Goal: Information Seeking & Learning: Learn about a topic

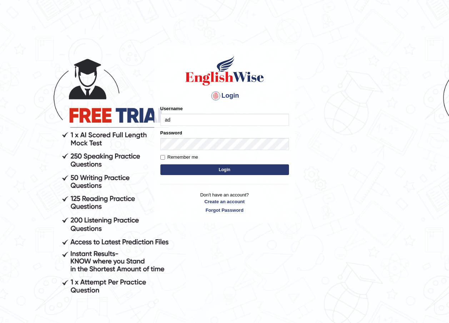
type input "Adedayo"
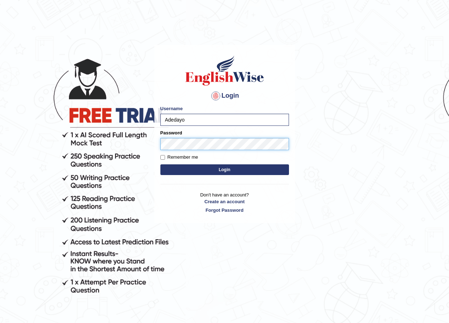
click at [160, 165] on button "Login" at bounding box center [224, 170] width 128 height 11
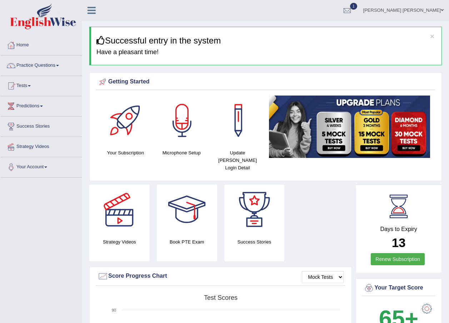
click at [302, 89] on div "Getting Started" at bounding box center [265, 83] width 339 height 14
click at [352, 10] on div at bounding box center [347, 10] width 11 height 11
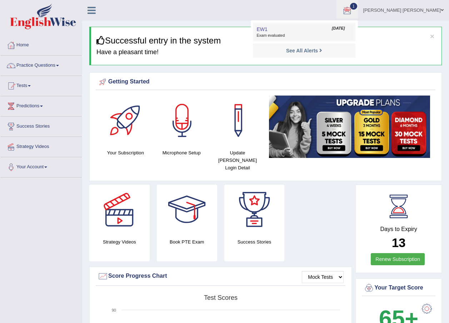
click at [292, 36] on span "Exam evaluated" at bounding box center [303, 36] width 95 height 6
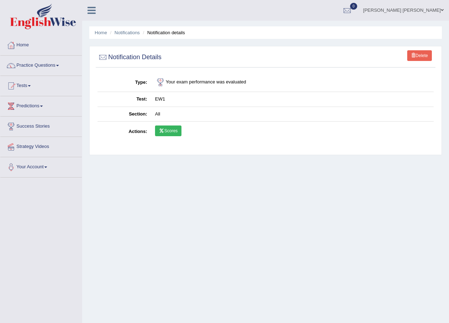
click at [160, 102] on td "EW1" at bounding box center [292, 99] width 282 height 15
click at [163, 95] on td "EW1" at bounding box center [292, 99] width 282 height 15
click at [161, 98] on td "EW1" at bounding box center [292, 99] width 282 height 15
click at [164, 130] on link "Scores" at bounding box center [168, 131] width 26 height 11
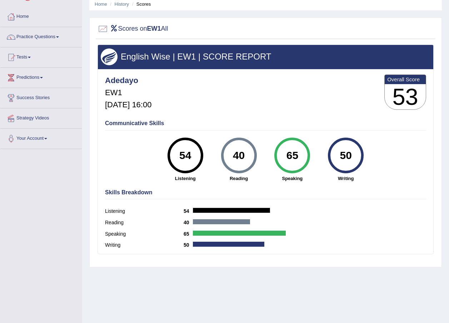
scroll to position [16, 0]
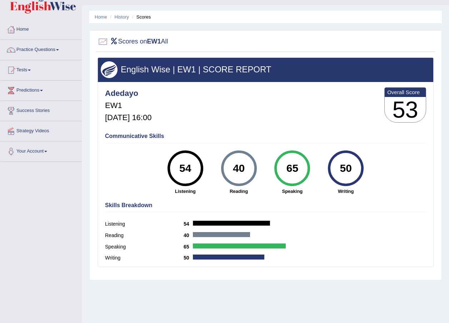
click at [239, 168] on div "40" at bounding box center [239, 168] width 26 height 30
click at [113, 234] on label "Reading" at bounding box center [144, 235] width 79 height 7
drag, startPoint x: 113, startPoint y: 234, endPoint x: 122, endPoint y: 237, distance: 9.3
click at [122, 237] on label "Reading" at bounding box center [144, 235] width 79 height 7
drag, startPoint x: 122, startPoint y: 237, endPoint x: 192, endPoint y: 236, distance: 70.0
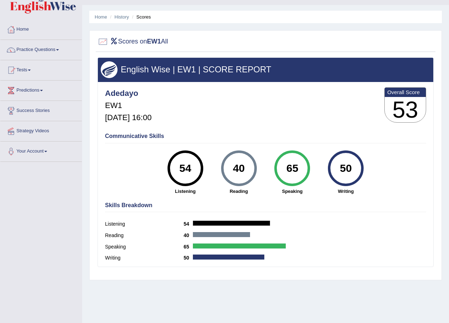
click at [192, 236] on b "40" at bounding box center [187, 236] width 9 height 6
click at [187, 237] on b "40" at bounding box center [187, 236] width 9 height 6
click at [187, 193] on strong "Listening" at bounding box center [185, 191] width 46 height 7
click at [354, 193] on strong "Writing" at bounding box center [345, 191] width 46 height 7
click at [138, 138] on h4 "Communicative Skills" at bounding box center [265, 136] width 321 height 6
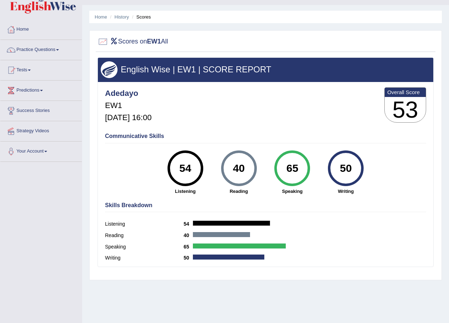
click at [400, 113] on h3 "53" at bounding box center [404, 110] width 41 height 26
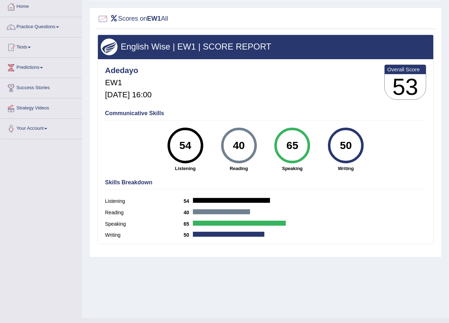
scroll to position [51, 0]
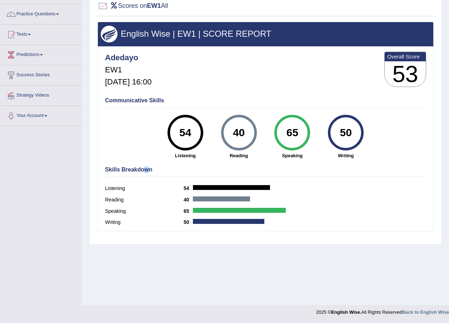
click at [144, 170] on h4 "Skills Breakdown" at bounding box center [265, 170] width 321 height 6
drag, startPoint x: 144, startPoint y: 170, endPoint x: 187, endPoint y: 153, distance: 45.5
click at [187, 153] on strong "Listening" at bounding box center [185, 155] width 46 height 7
click at [240, 155] on strong "Reading" at bounding box center [239, 155] width 46 height 7
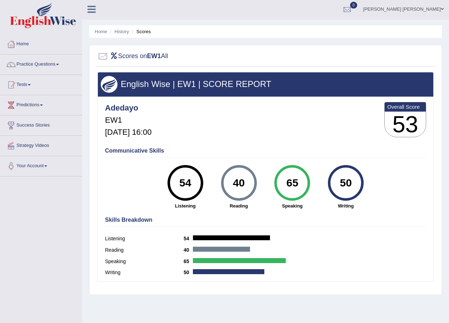
scroll to position [0, 0]
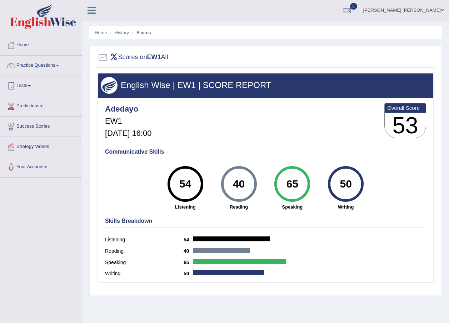
click at [404, 122] on h3 "53" at bounding box center [404, 126] width 41 height 26
click at [300, 183] on div "65" at bounding box center [292, 184] width 26 height 30
click at [343, 185] on div "50" at bounding box center [346, 184] width 26 height 30
click at [298, 191] on div "65" at bounding box center [292, 184] width 26 height 30
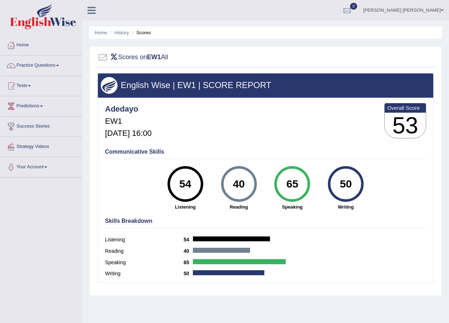
click at [298, 191] on div "65" at bounding box center [292, 184] width 26 height 30
click at [249, 189] on div "40" at bounding box center [239, 184] width 26 height 30
click at [250, 189] on div "40" at bounding box center [239, 184] width 26 height 30
click at [189, 191] on div "54" at bounding box center [185, 184] width 26 height 30
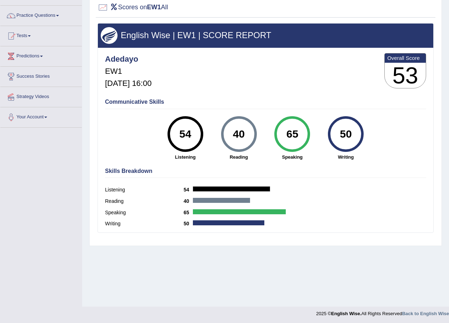
scroll to position [51, 0]
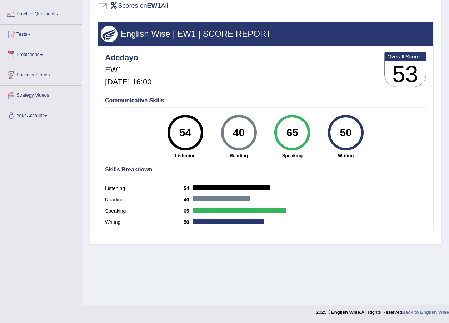
click at [137, 101] on h4 "Communicative Skills" at bounding box center [265, 100] width 321 height 6
click at [121, 171] on h4 "Skills Breakdown" at bounding box center [265, 170] width 321 height 6
click at [48, 14] on link "Practice Questions" at bounding box center [40, 13] width 81 height 18
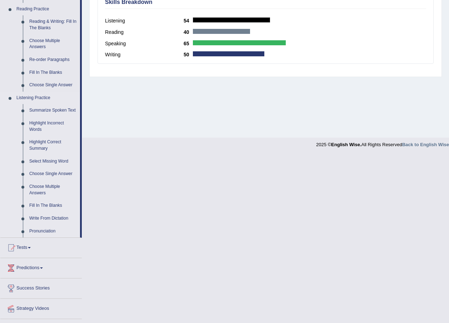
scroll to position [236, 0]
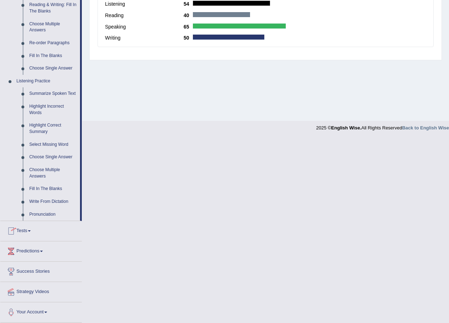
click at [26, 230] on link "Tests" at bounding box center [40, 230] width 81 height 18
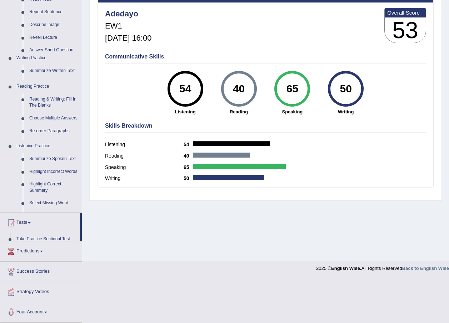
scroll to position [51, 0]
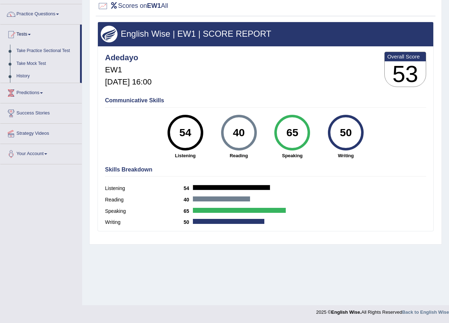
click at [25, 77] on link "History" at bounding box center [46, 76] width 67 height 13
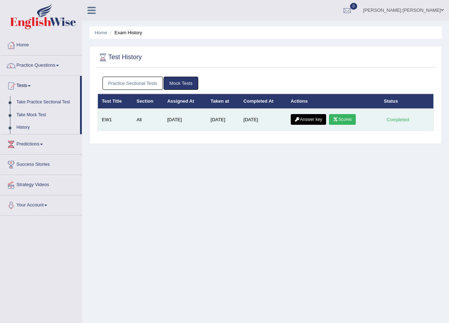
click at [306, 117] on link "Answer key" at bounding box center [307, 119] width 35 height 11
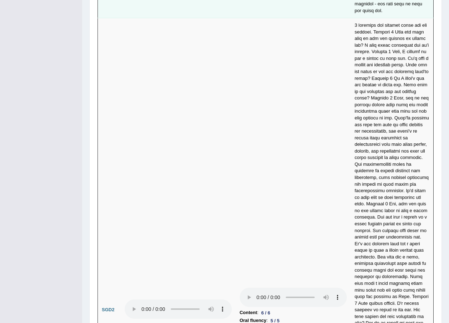
scroll to position [2565, 0]
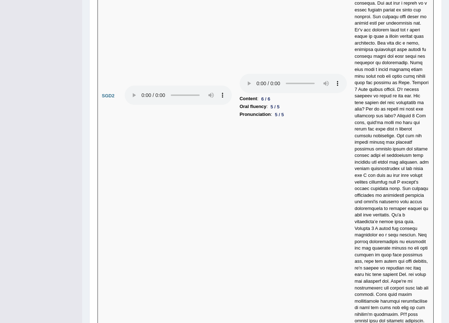
drag, startPoint x: 202, startPoint y: 123, endPoint x: 293, endPoint y: 64, distance: 109.3
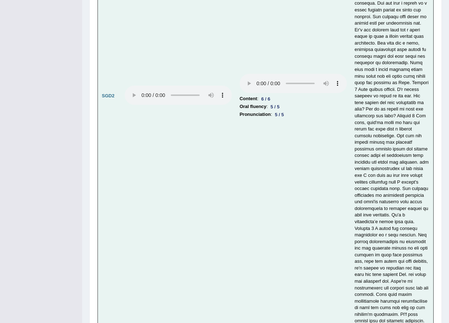
click at [236, 84] on td "Content : 6 / 6 Oral fluency : 5 / 5 Pronunciation : 5 / 5" at bounding box center [293, 96] width 115 height 585
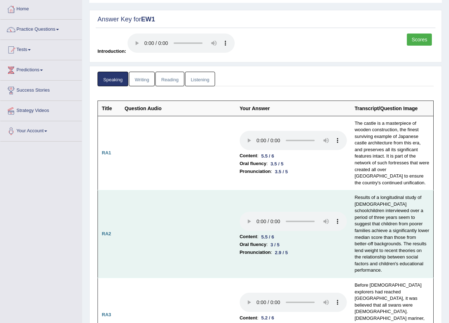
scroll to position [0, 0]
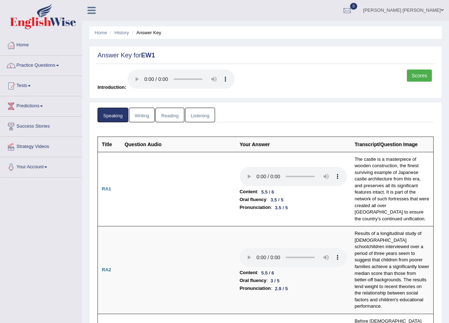
click at [135, 114] on link "Writing" at bounding box center [142, 115] width 26 height 15
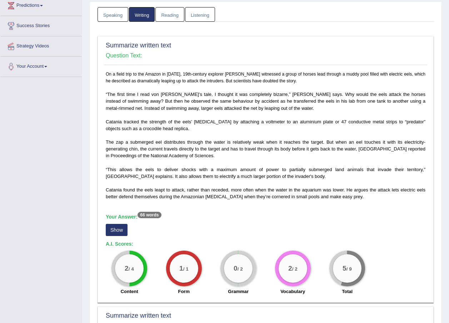
scroll to position [143, 0]
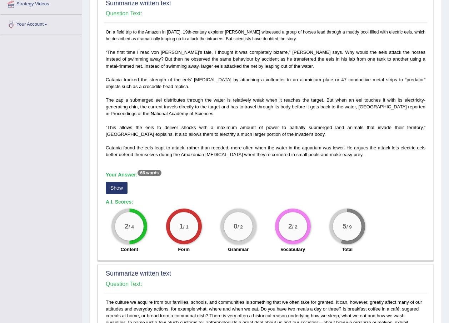
click at [119, 187] on button "Show" at bounding box center [117, 188] width 22 height 12
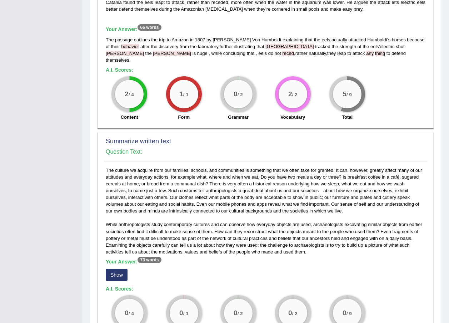
scroll to position [357, 0]
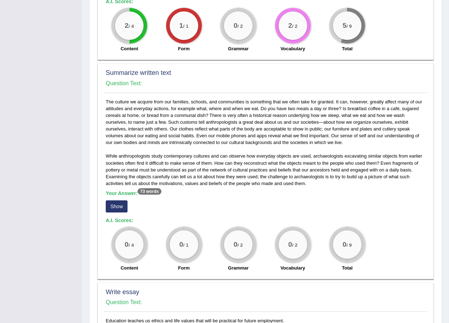
click at [114, 201] on button "Show" at bounding box center [117, 207] width 22 height 12
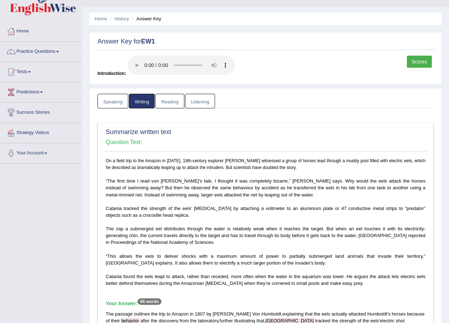
scroll to position [0, 0]
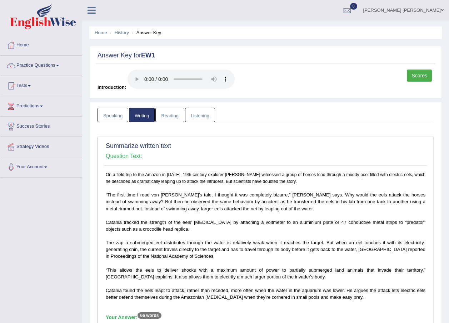
click at [45, 65] on link "Practice Questions" at bounding box center [40, 65] width 81 height 18
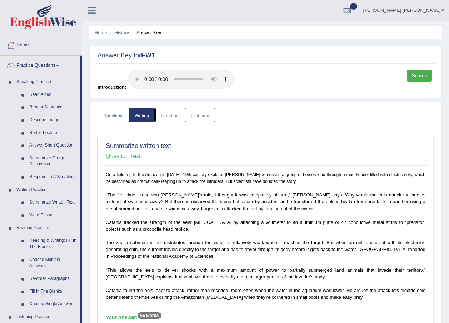
click at [168, 116] on link "Reading" at bounding box center [169, 115] width 29 height 15
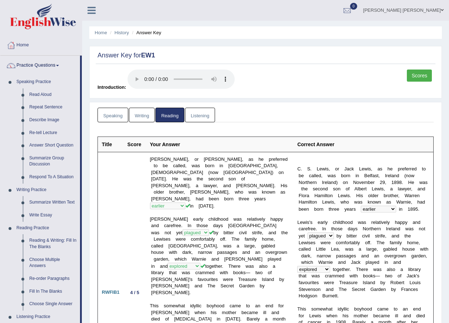
click at [202, 115] on link "Listening" at bounding box center [200, 115] width 30 height 15
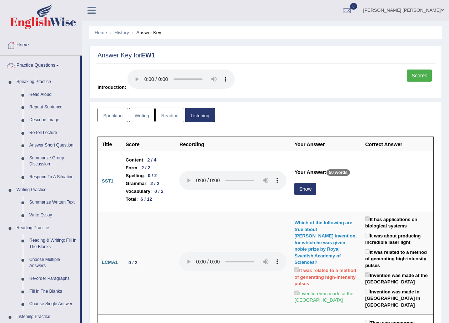
click at [40, 62] on link "Practice Questions" at bounding box center [40, 65] width 80 height 18
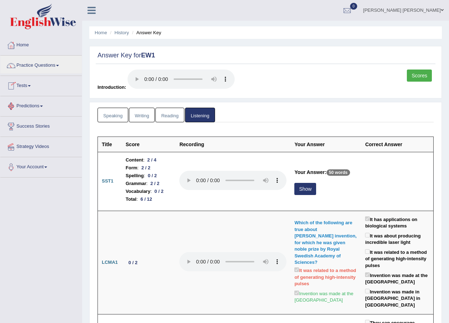
click at [29, 89] on link "Tests" at bounding box center [40, 85] width 81 height 18
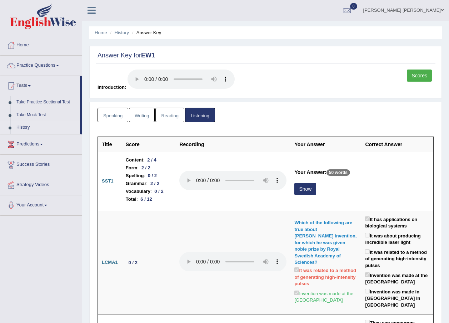
click at [27, 128] on link "History" at bounding box center [46, 127] width 67 height 13
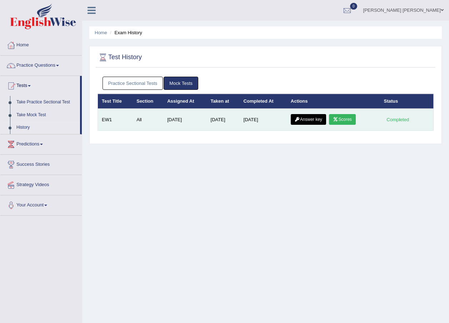
click at [337, 118] on icon at bounding box center [335, 119] width 5 height 4
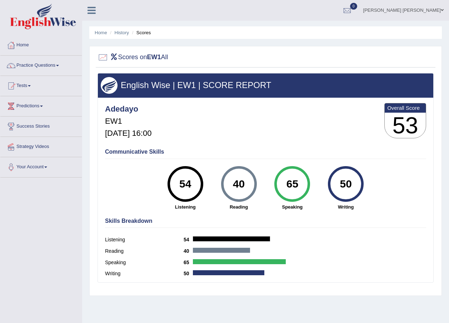
click at [42, 65] on link "Practice Questions" at bounding box center [40, 65] width 81 height 18
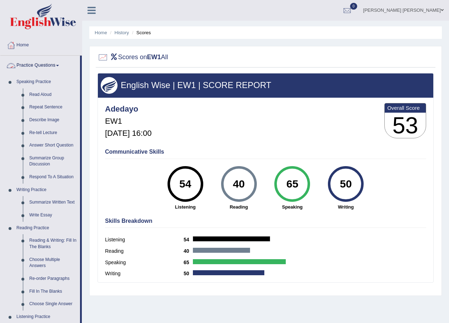
click at [31, 67] on link "Practice Questions" at bounding box center [40, 65] width 80 height 18
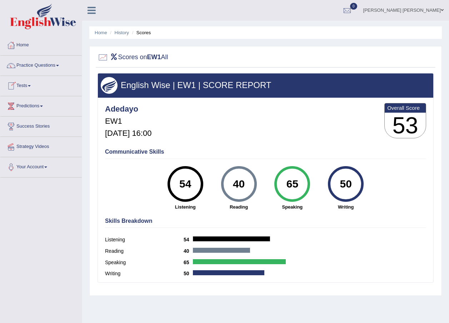
click at [25, 85] on link "Tests" at bounding box center [40, 85] width 81 height 18
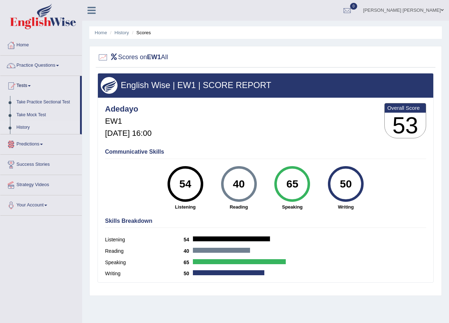
click at [25, 126] on link "History" at bounding box center [46, 127] width 67 height 13
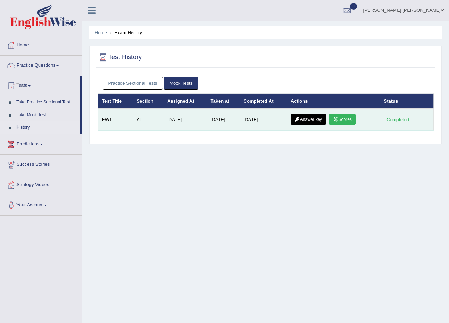
click at [306, 117] on link "Answer key" at bounding box center [307, 119] width 35 height 11
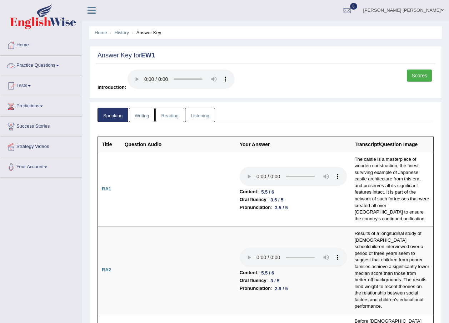
click at [32, 66] on link "Practice Questions" at bounding box center [40, 65] width 81 height 18
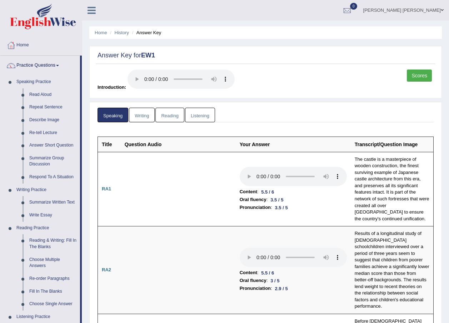
click at [141, 117] on link "Writing" at bounding box center [142, 115] width 26 height 15
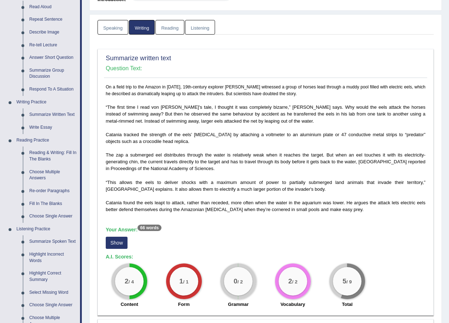
scroll to position [36, 0]
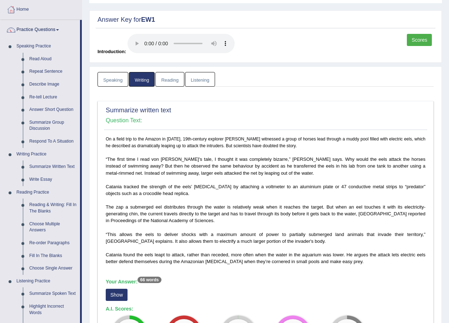
click at [204, 80] on link "Listening" at bounding box center [200, 79] width 30 height 15
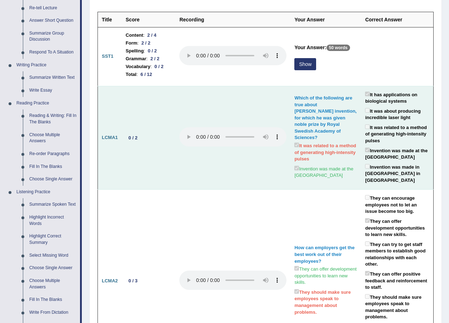
scroll to position [107, 0]
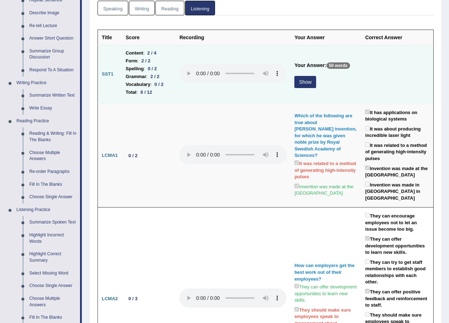
click at [311, 82] on button "Show" at bounding box center [305, 82] width 22 height 12
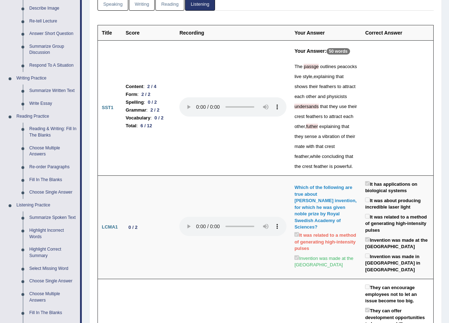
scroll to position [0, 0]
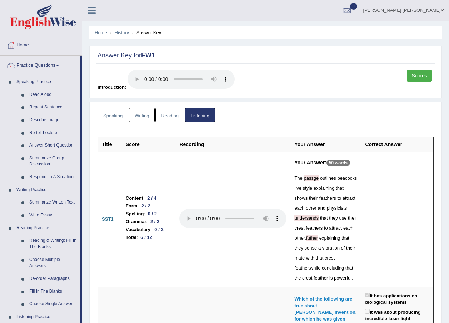
click at [177, 116] on link "Reading" at bounding box center [169, 115] width 29 height 15
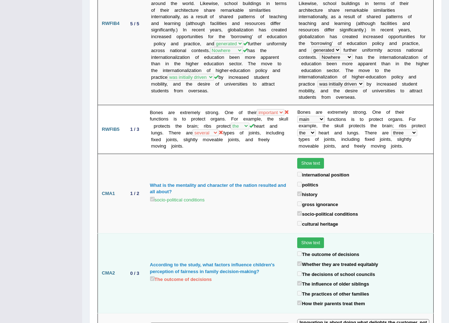
scroll to position [746, 0]
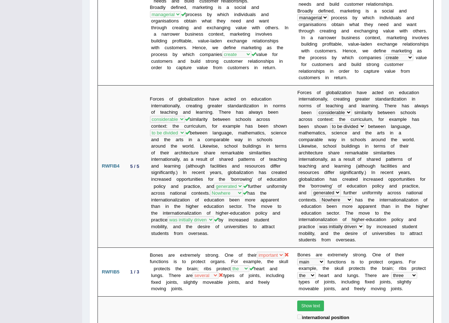
drag, startPoint x: 41, startPoint y: 16, endPoint x: 49, endPoint y: 4, distance: 14.6
click at [49, 4] on div "Toggle navigation Home Practice Questions Speaking Practice Read Aloud Repeat S…" at bounding box center [224, 134] width 449 height 1761
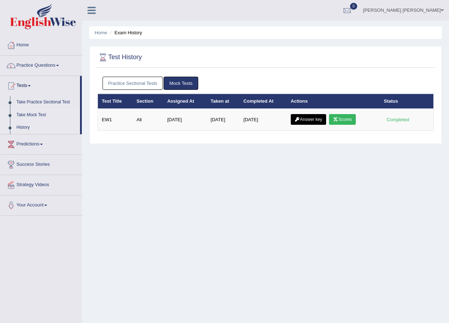
click at [26, 115] on link "Take Mock Test" at bounding box center [46, 115] width 67 height 13
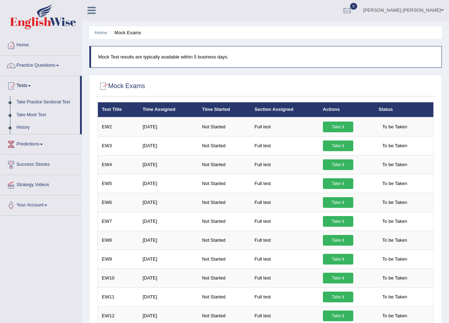
click at [25, 131] on link "History" at bounding box center [46, 127] width 67 height 13
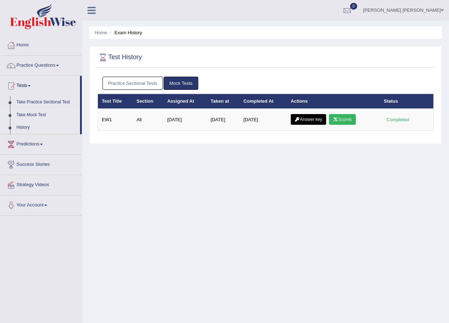
click at [30, 117] on link "Take Mock Test" at bounding box center [46, 115] width 67 height 13
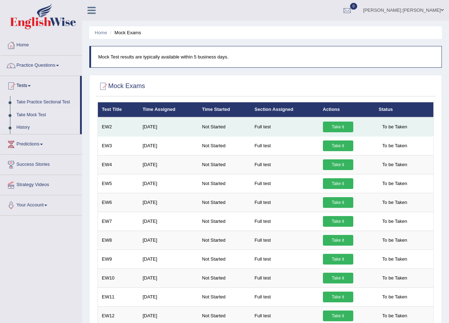
click at [106, 126] on td "EW2" at bounding box center [118, 126] width 41 height 19
click at [334, 126] on link "Take it" at bounding box center [338, 127] width 30 height 11
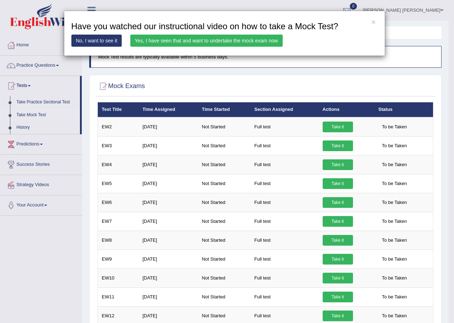
click at [201, 39] on link "Yes, I have seen that and want to undertake the mock exam now" at bounding box center [206, 41] width 152 height 12
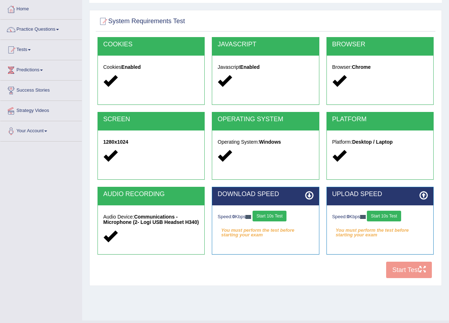
scroll to position [51, 0]
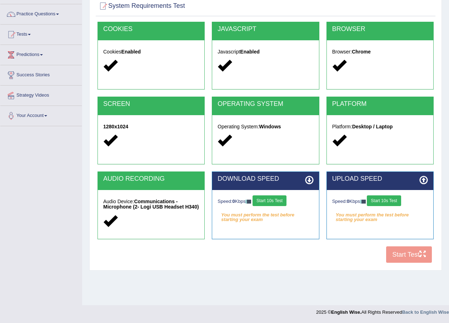
click at [278, 201] on button "Start 10s Test" at bounding box center [269, 201] width 34 height 11
click at [394, 199] on button "Start 10s Test" at bounding box center [384, 201] width 34 height 11
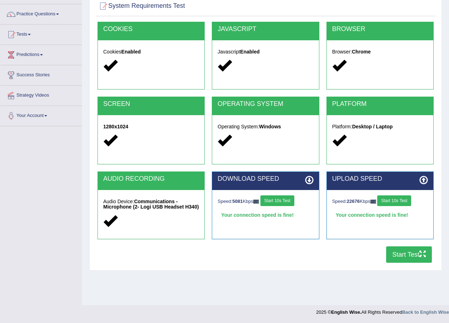
click at [402, 254] on button "Start Test" at bounding box center [409, 255] width 46 height 16
